Goal: Task Accomplishment & Management: Complete application form

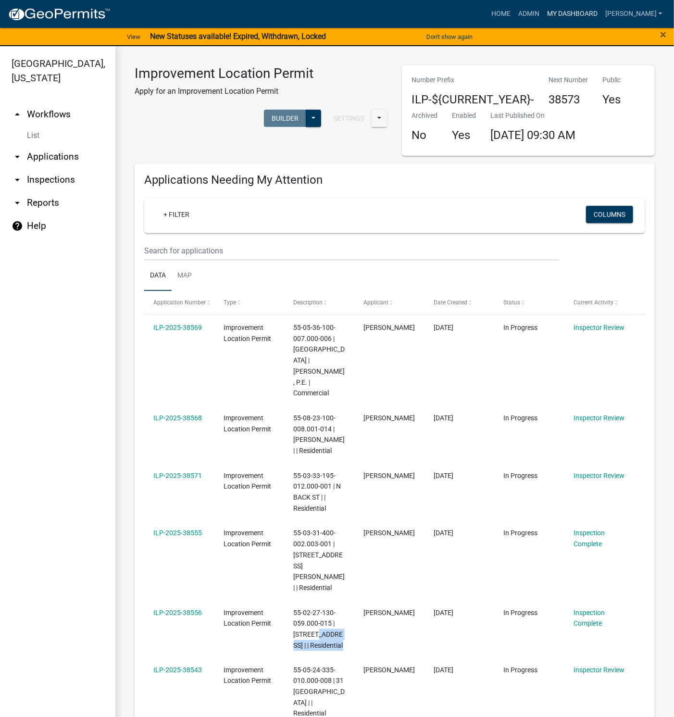
click at [594, 8] on link "My Dashboard" at bounding box center [572, 14] width 58 height 18
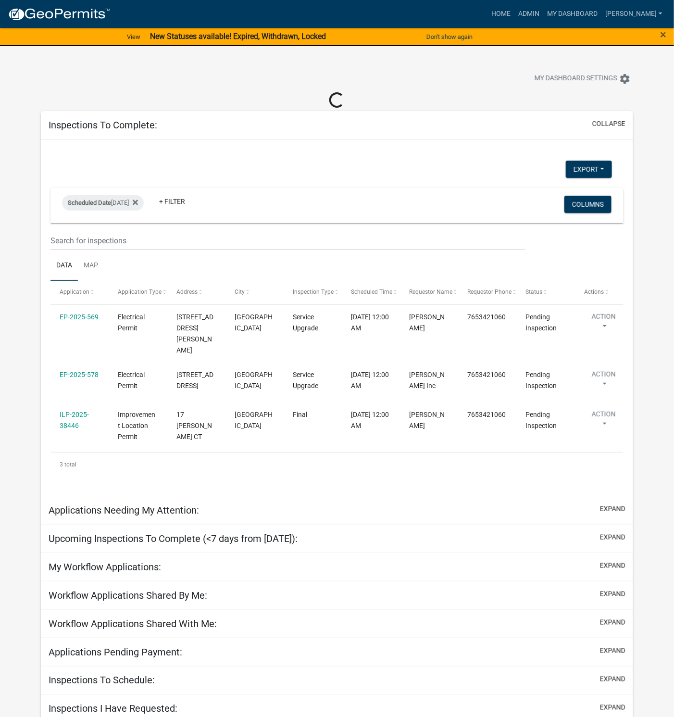
select select "1: 25"
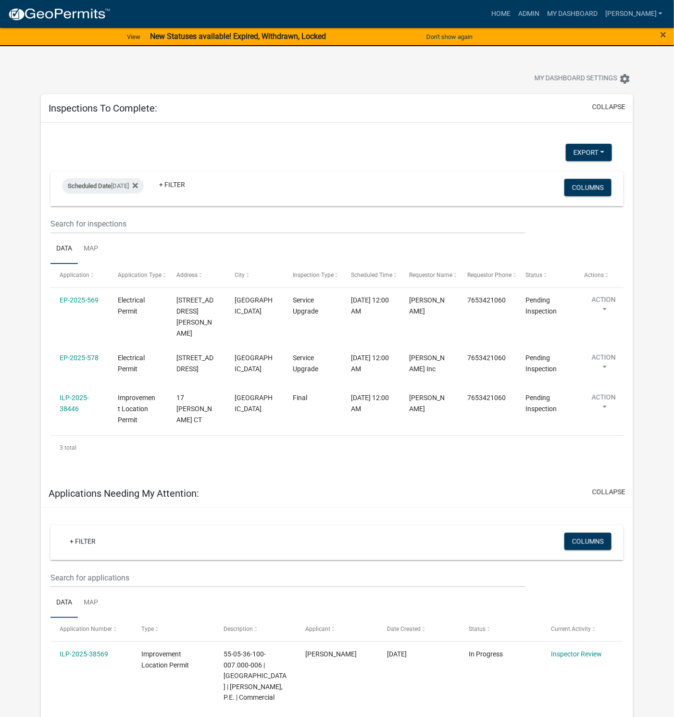
click at [71, 394] on link "ILP-2025-38446" at bounding box center [74, 403] width 29 height 19
click at [63, 392] on div "ILP-2025-38446" at bounding box center [80, 403] width 40 height 22
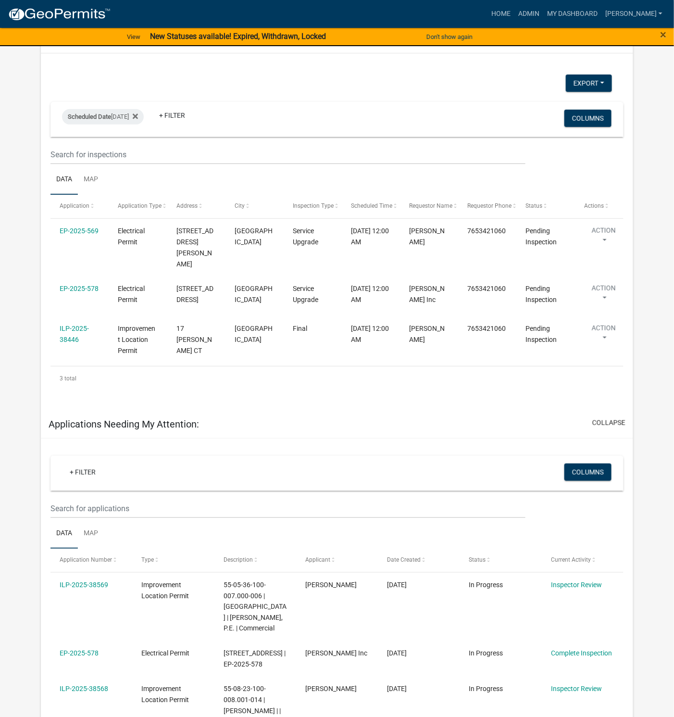
scroll to position [50, 0]
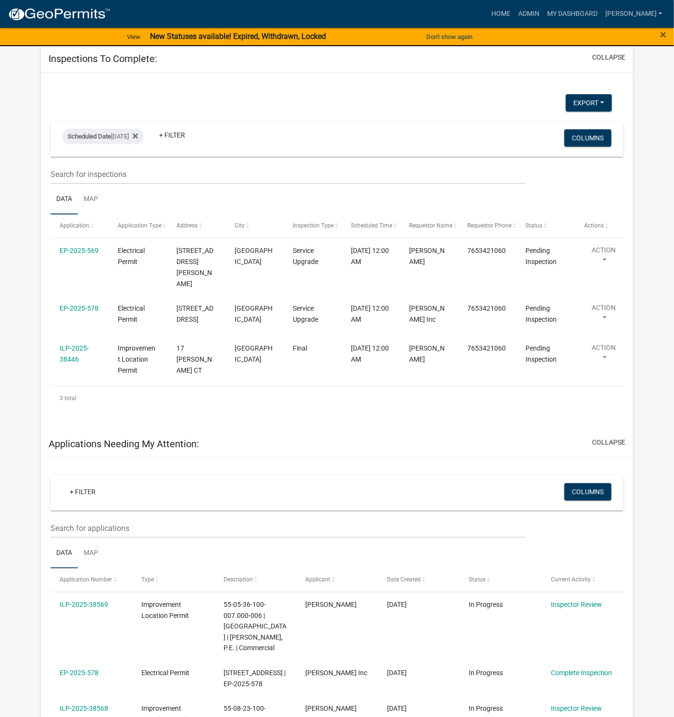
click at [76, 344] on link "ILP-2025-38446" at bounding box center [74, 353] width 29 height 19
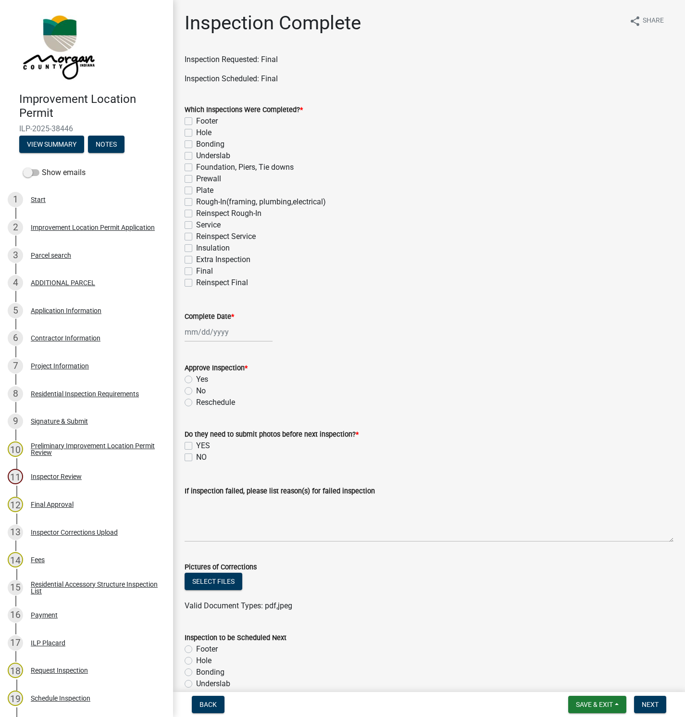
click at [196, 270] on label "Final" at bounding box center [204, 271] width 17 height 12
click at [196, 270] on input "Final" at bounding box center [199, 268] width 6 height 6
checkbox input "true"
checkbox input "false"
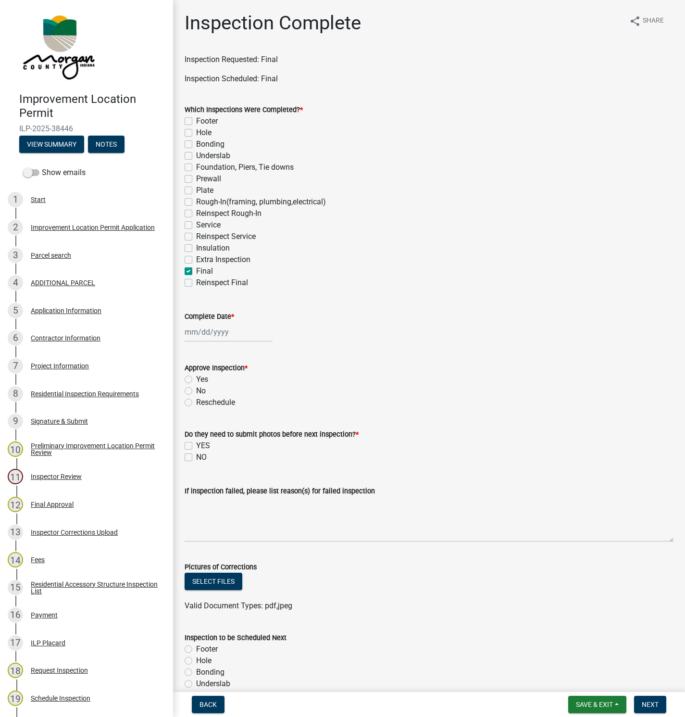
checkbox input "false"
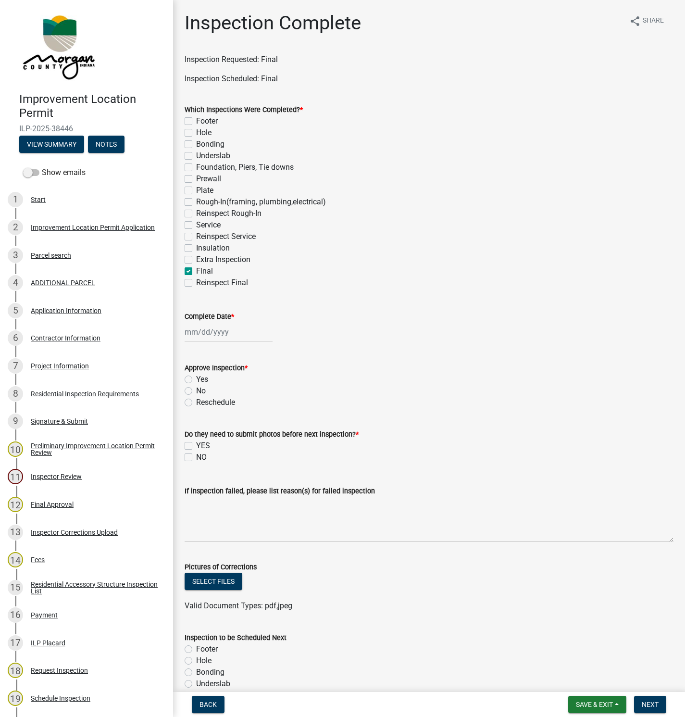
checkbox input "false"
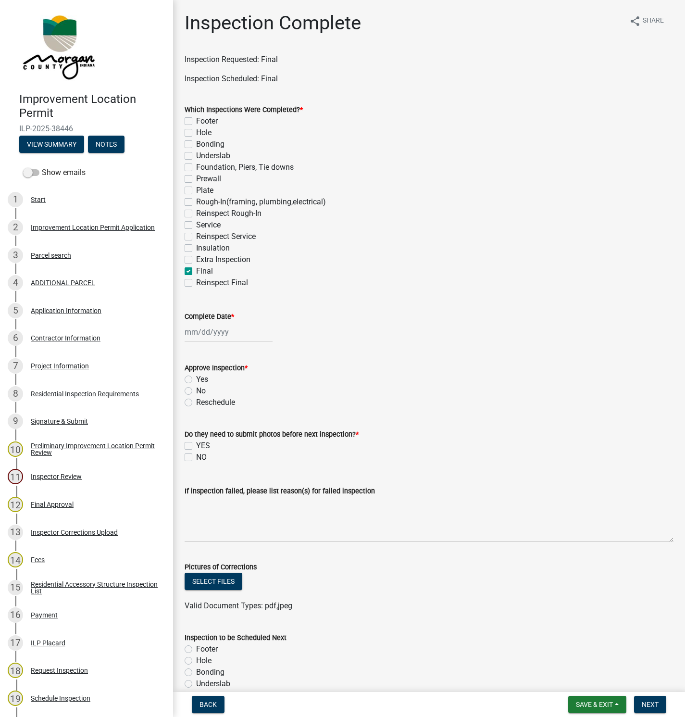
checkbox input "false"
checkbox input "true"
checkbox input "false"
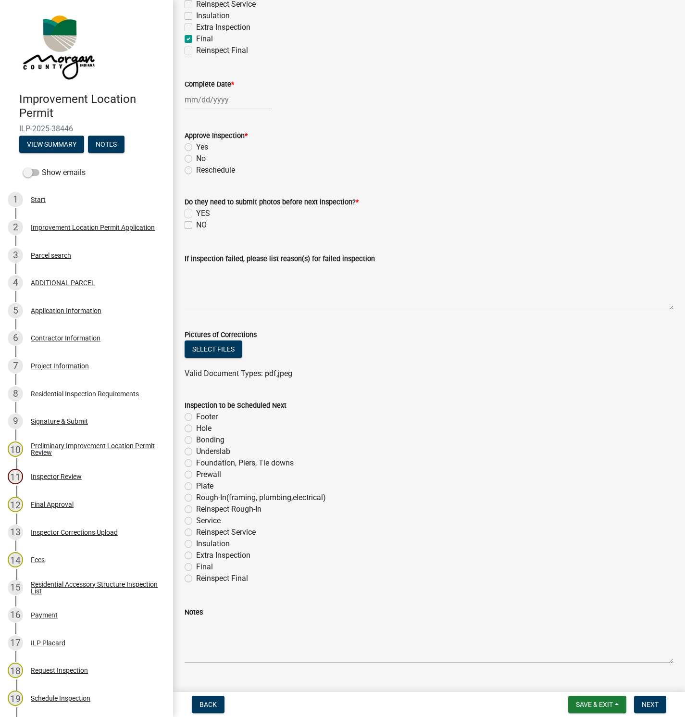
scroll to position [252, 0]
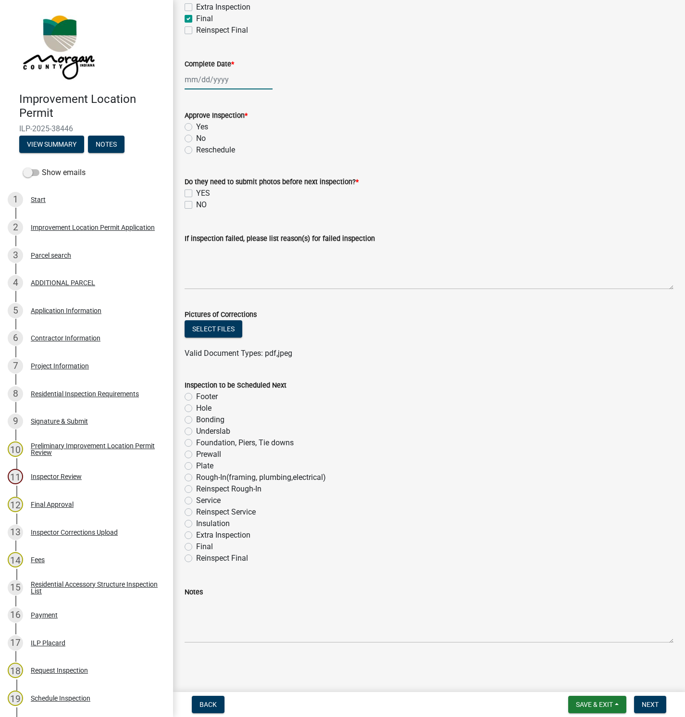
click at [228, 79] on div at bounding box center [229, 80] width 88 height 20
select select "8"
select select "2025"
click at [255, 180] on div "22" at bounding box center [255, 176] width 15 height 15
type input "[DATE]"
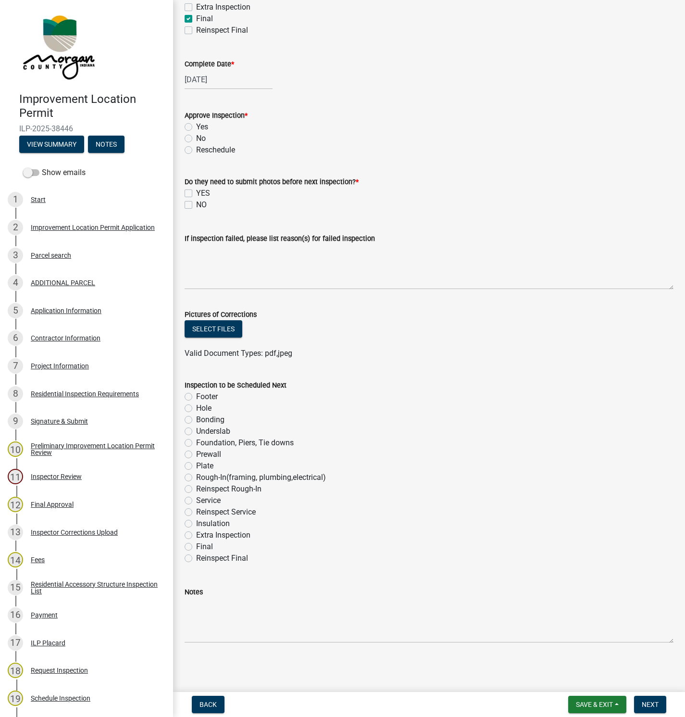
click at [196, 126] on label "Yes" at bounding box center [202, 127] width 12 height 12
click at [196, 126] on input "Yes" at bounding box center [199, 124] width 6 height 6
radio input "true"
click at [196, 205] on label "NO" at bounding box center [201, 205] width 11 height 12
click at [196, 205] on input "NO" at bounding box center [199, 202] width 6 height 6
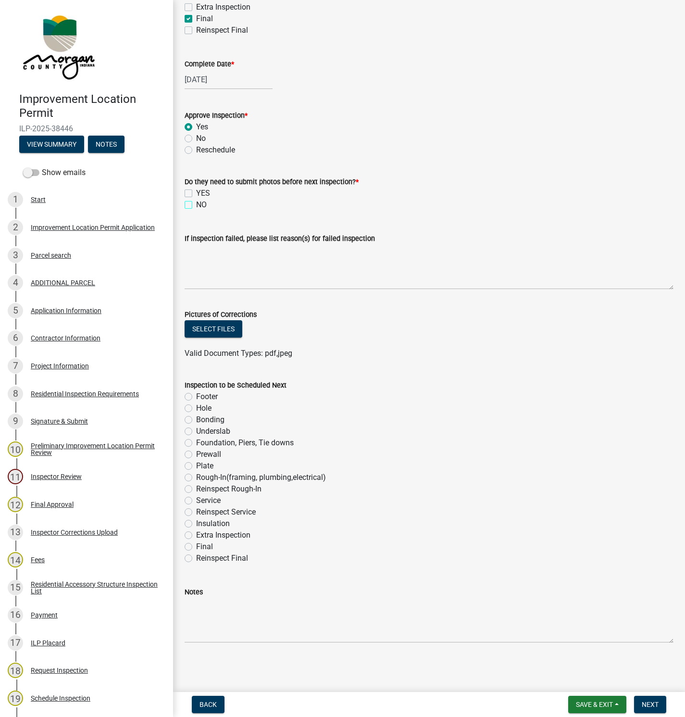
checkbox input "true"
checkbox input "false"
checkbox input "true"
click at [654, 703] on span "Next" at bounding box center [650, 704] width 17 height 8
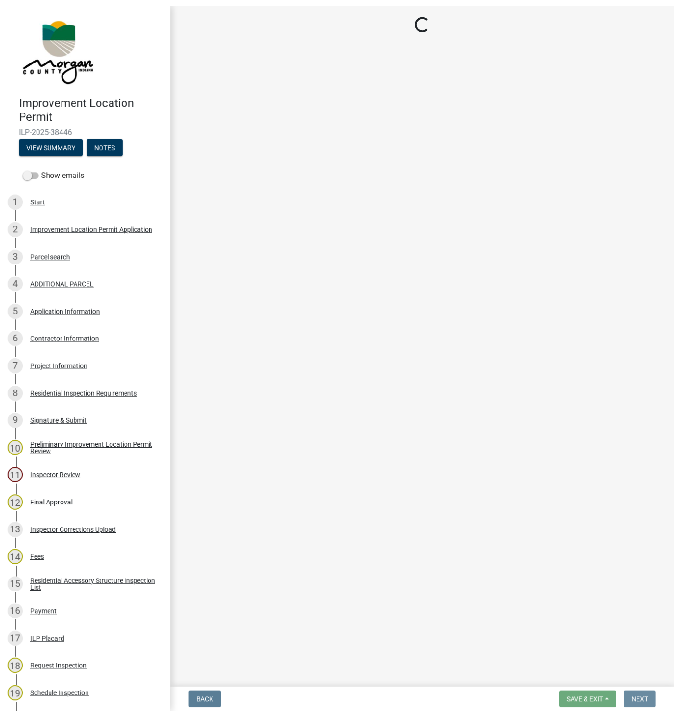
scroll to position [0, 0]
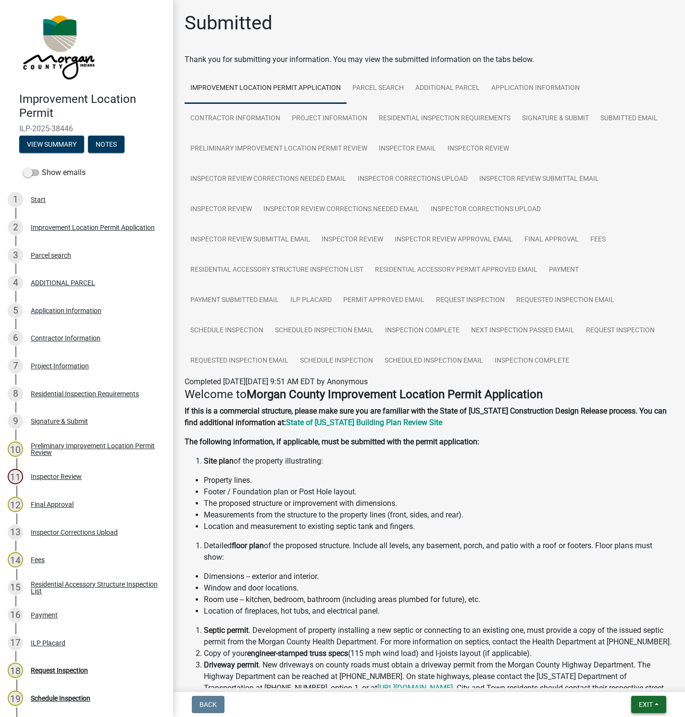
click at [645, 705] on span "Exit" at bounding box center [646, 704] width 14 height 8
click at [608, 675] on button "Save & Exit" at bounding box center [627, 679] width 77 height 23
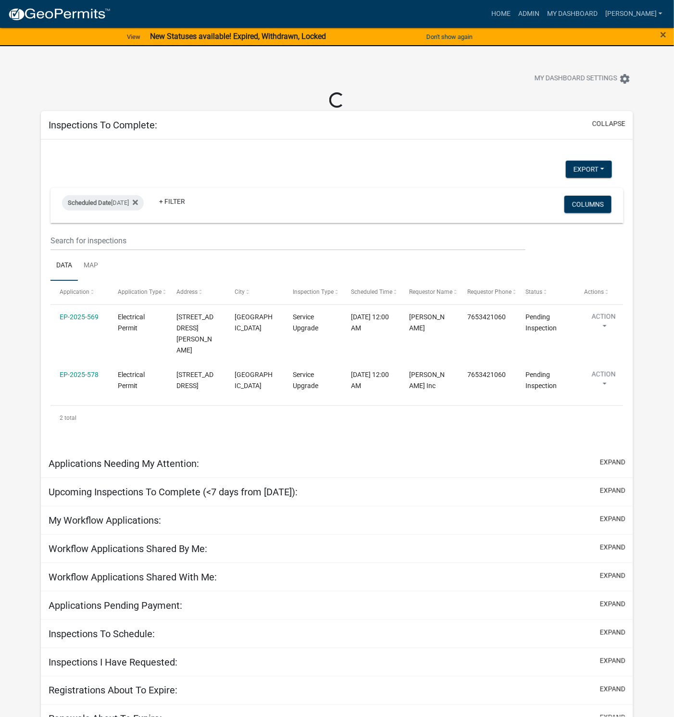
select select "1: 25"
